Goal: Check status: Check status

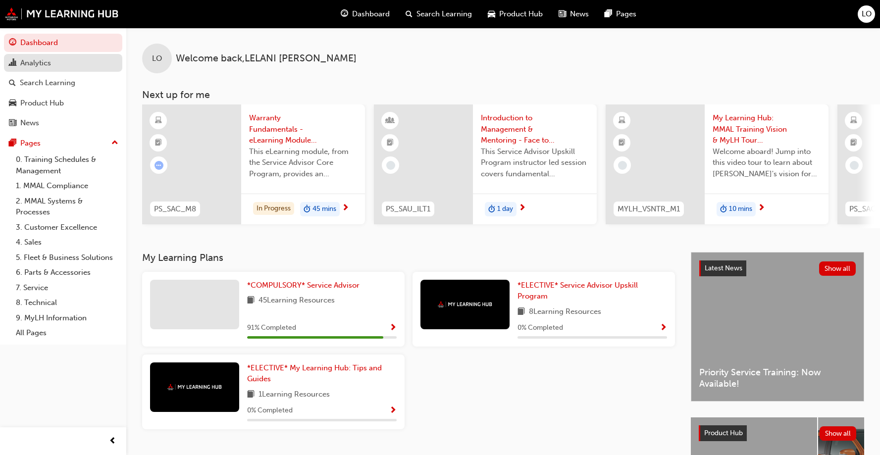
click at [47, 69] on link "Analytics" at bounding box center [63, 63] width 118 height 18
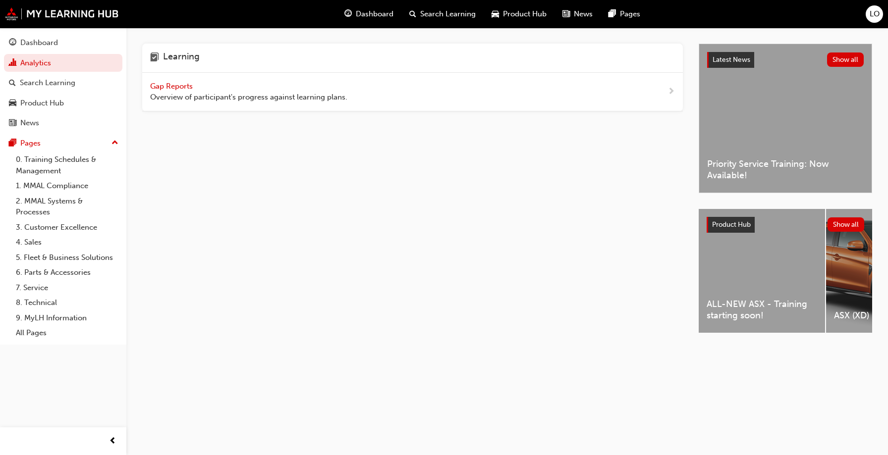
click at [179, 109] on div "Gap Reports Overview of participant's progress against learning plans." at bounding box center [412, 92] width 541 height 39
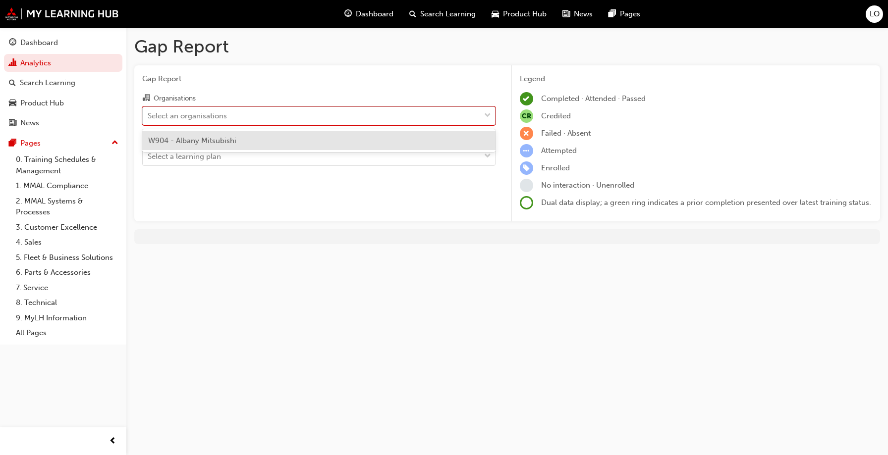
click at [181, 119] on div "Select an organisations" at bounding box center [187, 115] width 79 height 11
click at [149, 119] on input "Organisations option W904 - [GEOGRAPHIC_DATA] Mitsubishi focused, 1 of 1. 1 res…" at bounding box center [148, 115] width 1 height 8
click at [183, 143] on span "W904 - Albany Mitsubishi" at bounding box center [192, 140] width 88 height 9
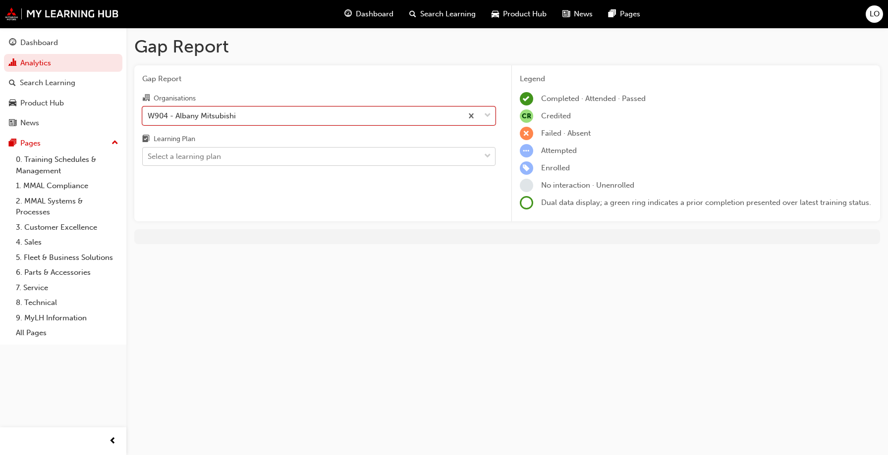
click at [179, 156] on div "Select a learning plan" at bounding box center [184, 156] width 73 height 11
click at [149, 156] on input "Learning Plan Select a learning plan" at bounding box center [148, 156] width 1 height 8
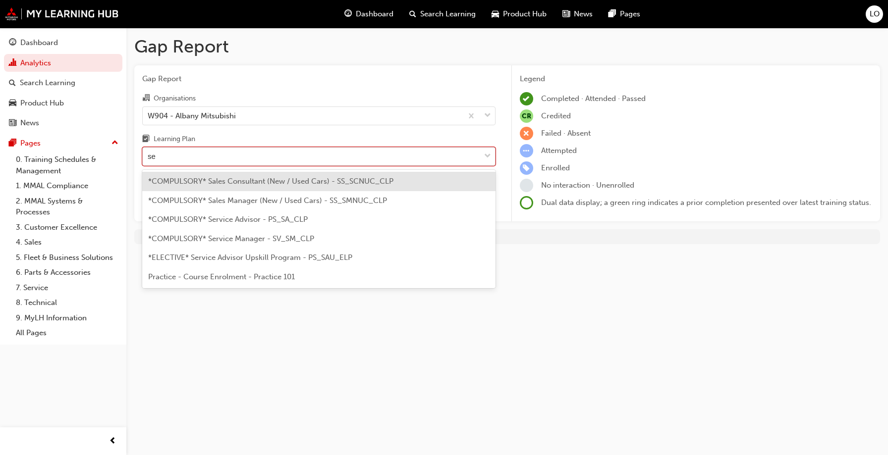
type input "ser"
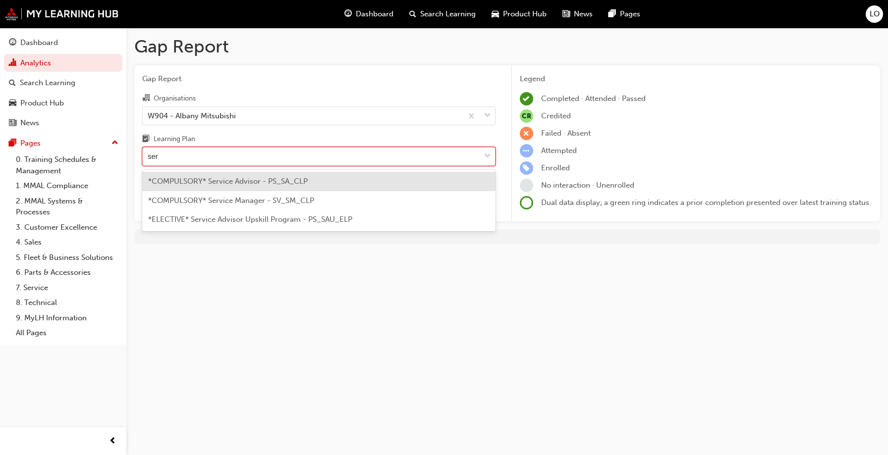
click at [178, 179] on span "*COMPULSORY* Service Advisor - PS_SA_CLP" at bounding box center [228, 181] width 160 height 9
